Goal: Transaction & Acquisition: Book appointment/travel/reservation

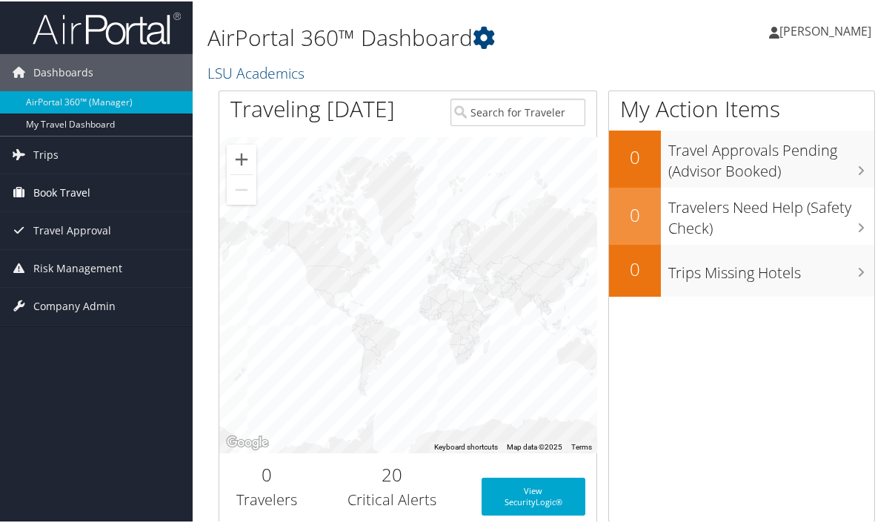
click at [43, 192] on span "Book Travel" at bounding box center [61, 191] width 57 height 37
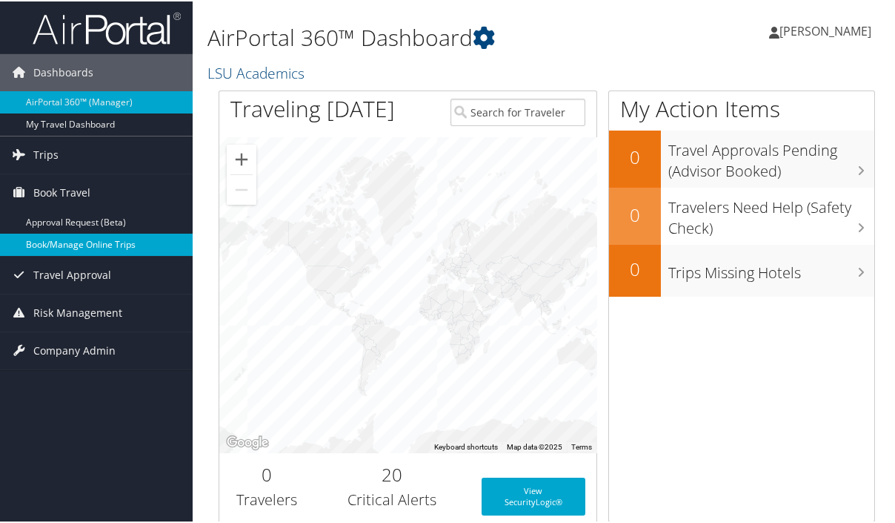
click at [110, 239] on link "Book/Manage Online Trips" at bounding box center [96, 243] width 193 height 22
click at [79, 244] on link "Book/Manage Online Trips" at bounding box center [96, 243] width 193 height 22
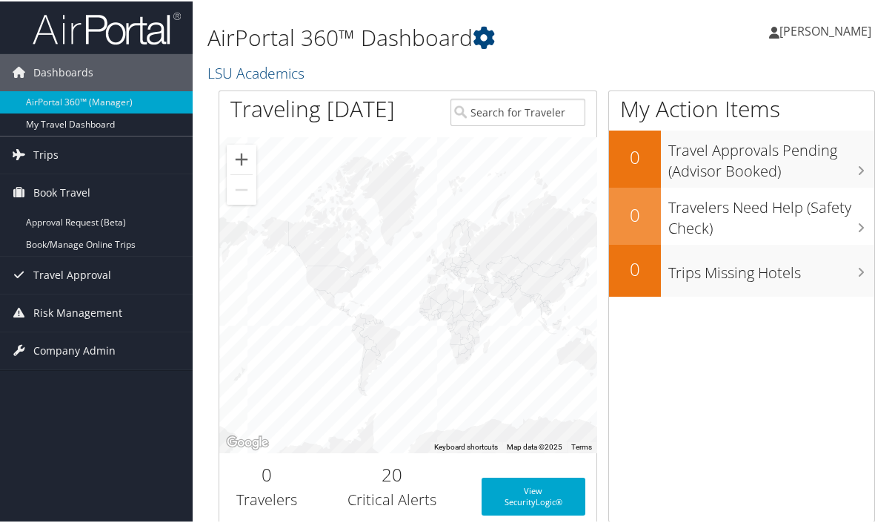
click at [844, 27] on span "[PERSON_NAME]" at bounding box center [826, 29] width 92 height 16
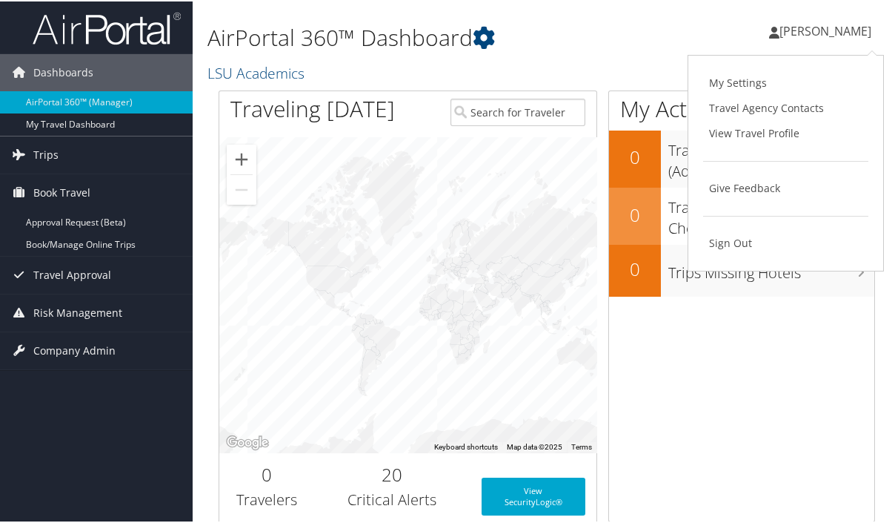
click at [568, 39] on h1 "AirPortal 360™ Dashboard" at bounding box center [434, 36] width 453 height 31
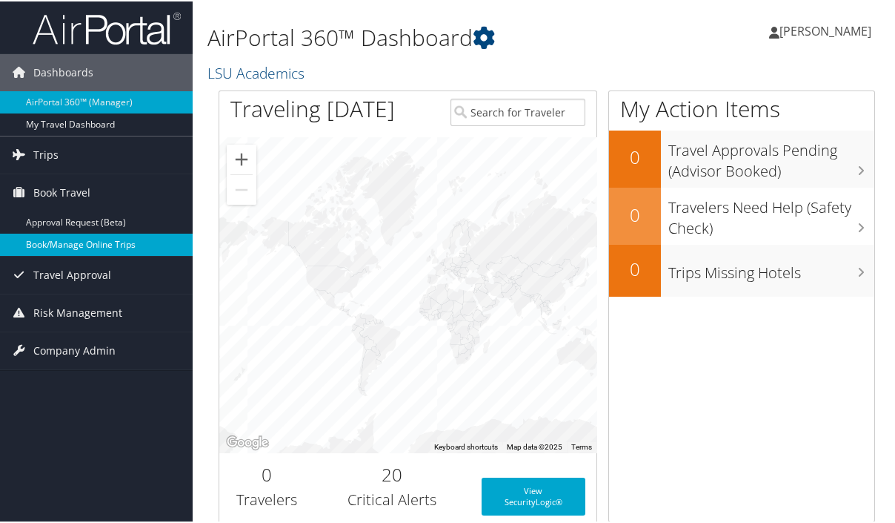
click at [65, 239] on link "Book/Manage Online Trips" at bounding box center [96, 243] width 193 height 22
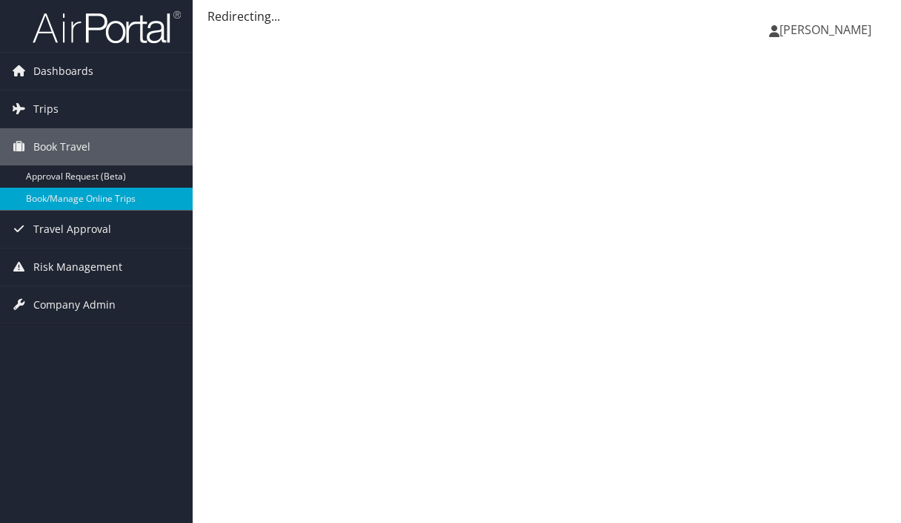
click at [833, 29] on span "[PERSON_NAME]" at bounding box center [826, 29] width 92 height 16
